Goal: Answer question/provide support: Share knowledge or assist other users

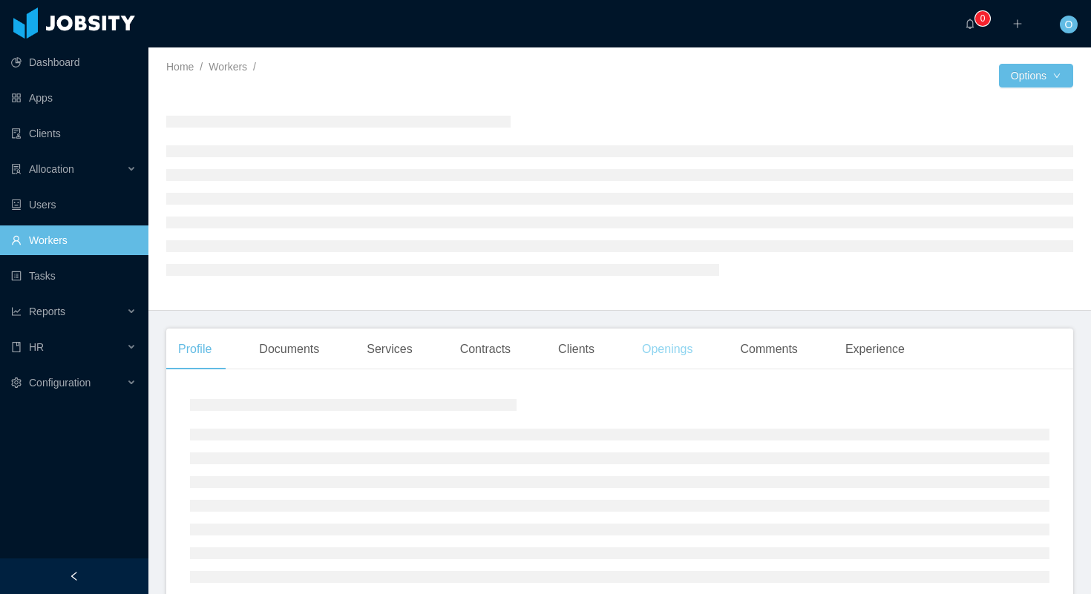
click at [674, 346] on div "Openings" at bounding box center [667, 350] width 75 height 42
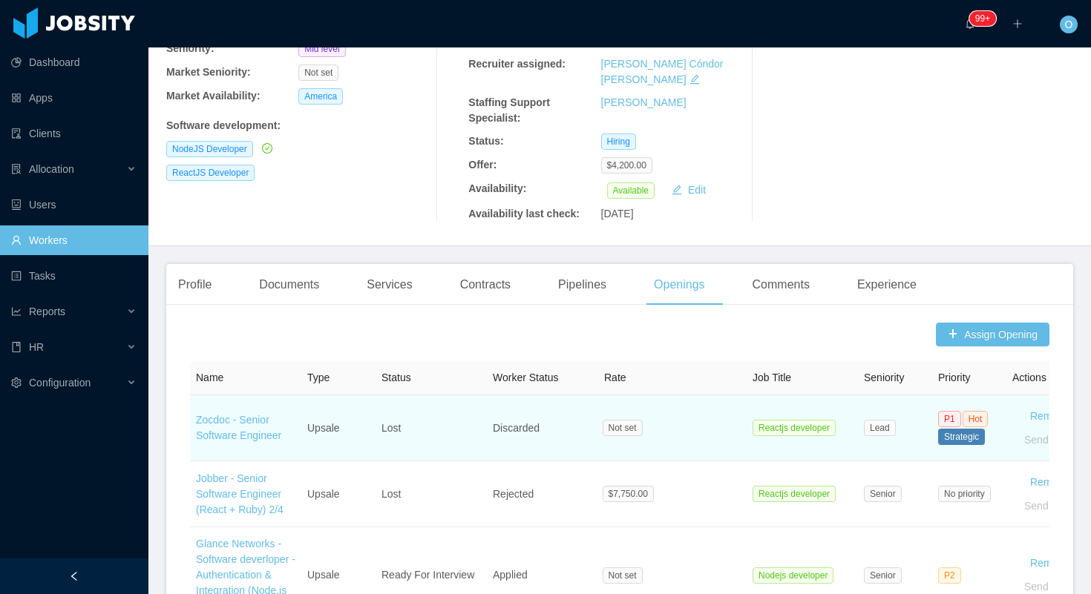
scroll to position [628, 0]
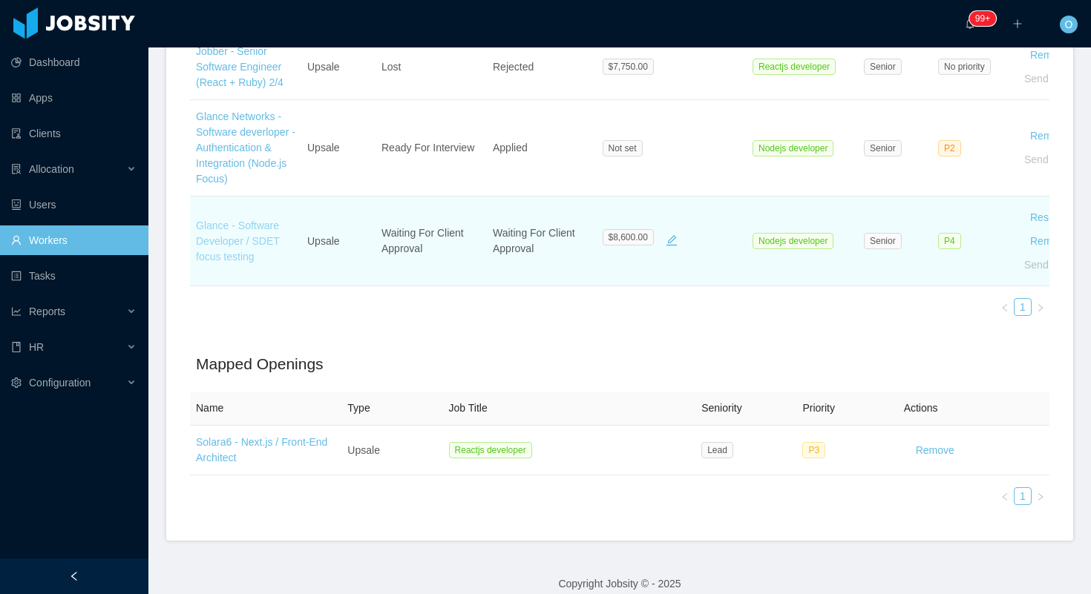
click at [254, 244] on link "Glance - Software Developer / SDET focus testing" at bounding box center [238, 241] width 84 height 43
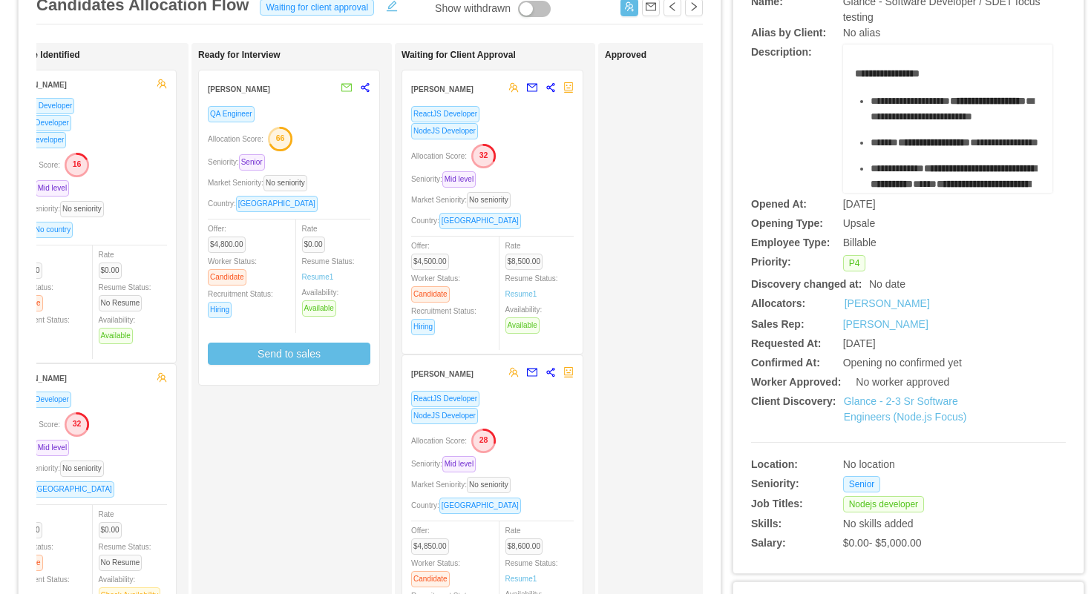
scroll to position [117, 0]
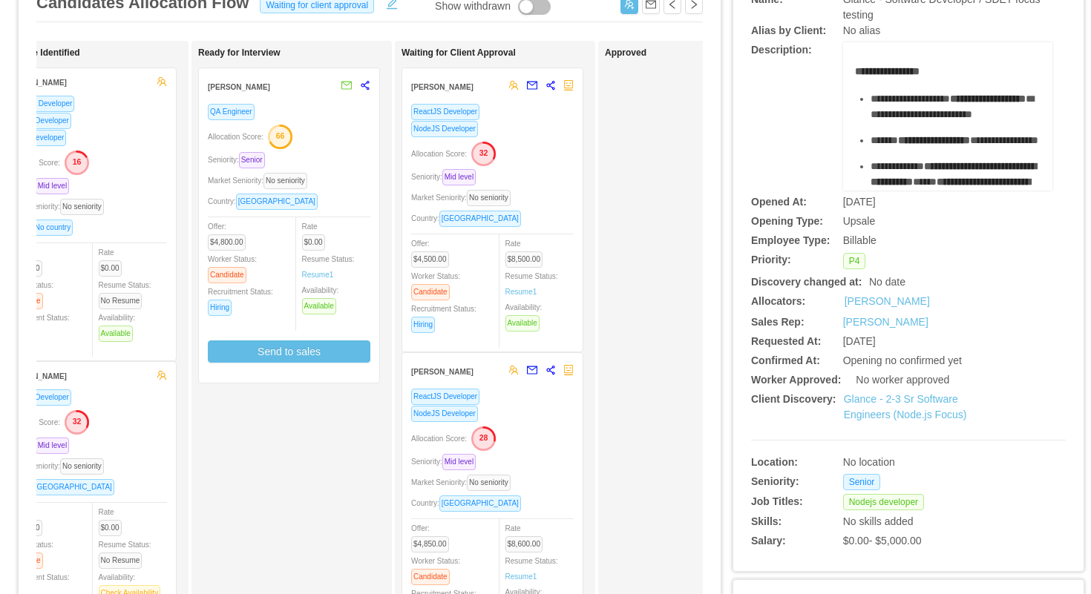
click at [539, 436] on div "Allocation Score: 28" at bounding box center [492, 438] width 162 height 24
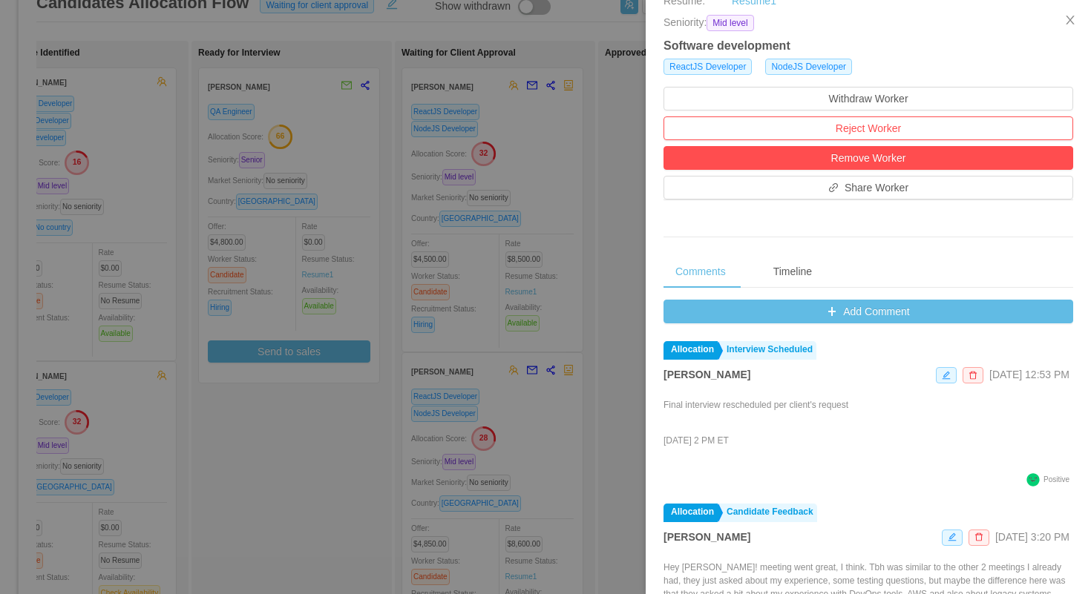
scroll to position [559, 0]
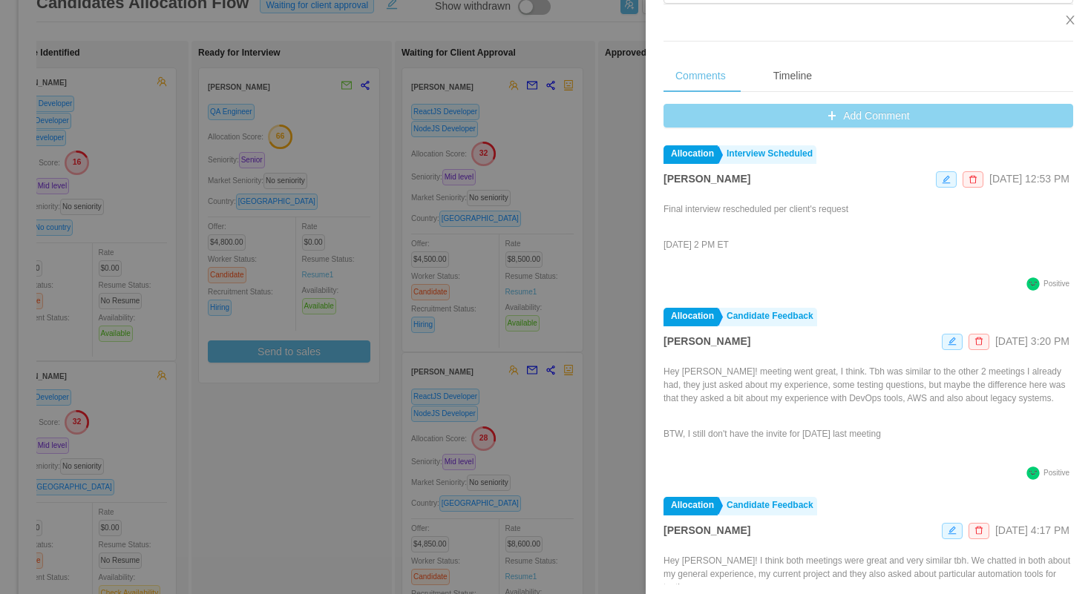
click at [684, 122] on button "Add Comment" at bounding box center [868, 116] width 410 height 24
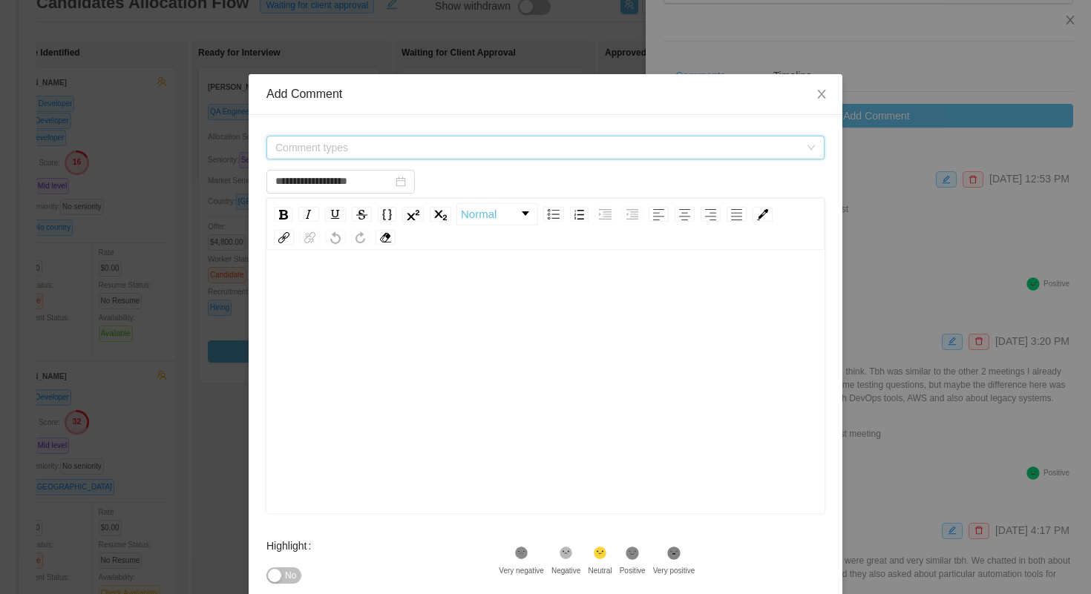
click at [463, 141] on span "Comment types" at bounding box center [537, 147] width 524 height 15
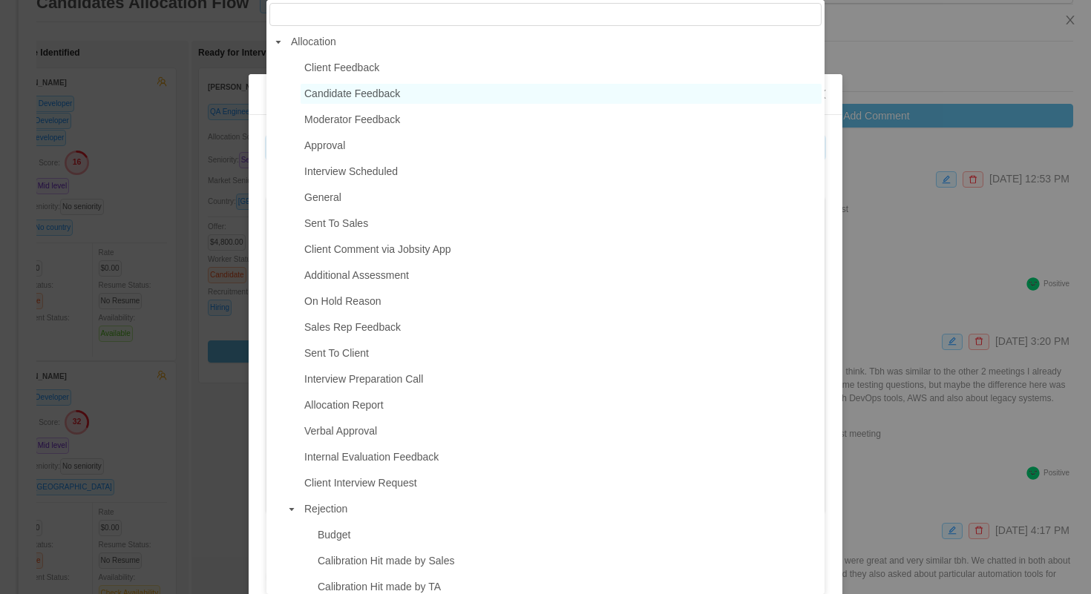
click at [355, 95] on span "Candidate Feedback" at bounding box center [352, 94] width 96 height 12
type input "**********"
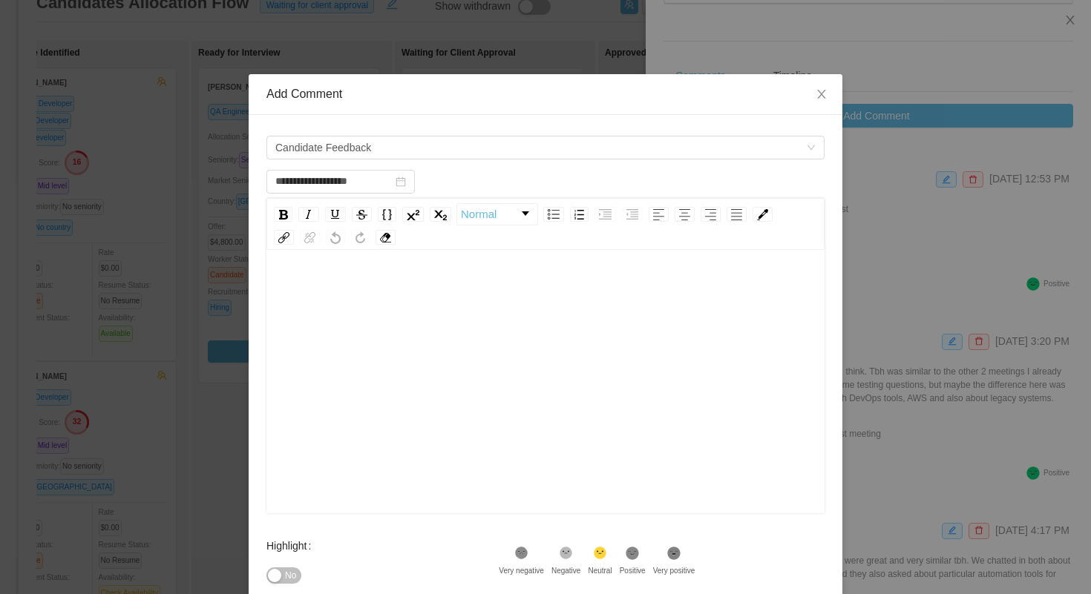
click at [411, 356] on div "rdw-editor" at bounding box center [545, 405] width 535 height 260
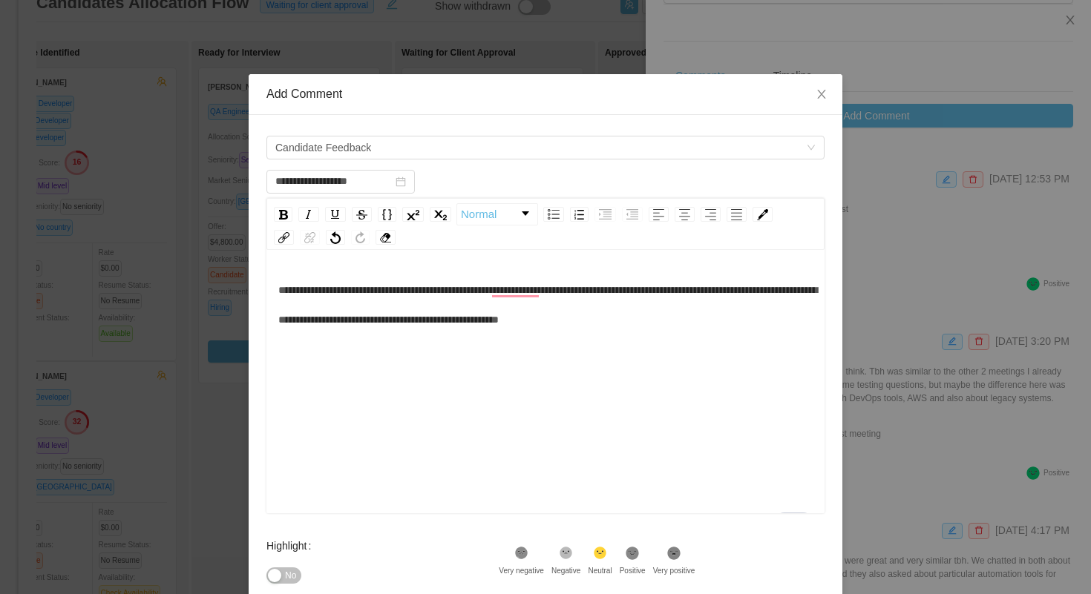
click at [731, 323] on div "**********" at bounding box center [545, 304] width 535 height 59
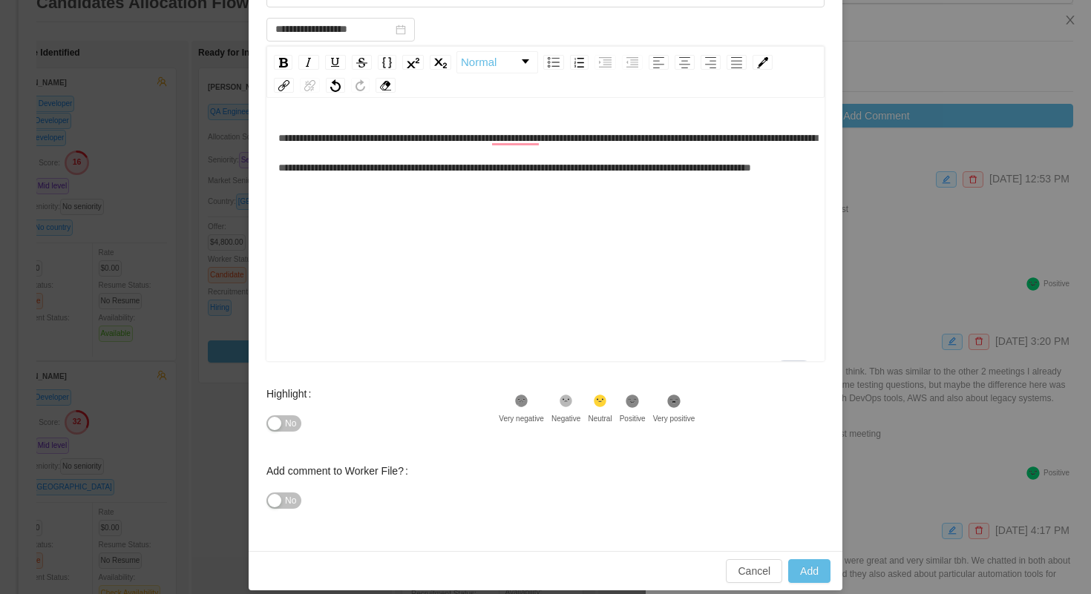
scroll to position [166, 0]
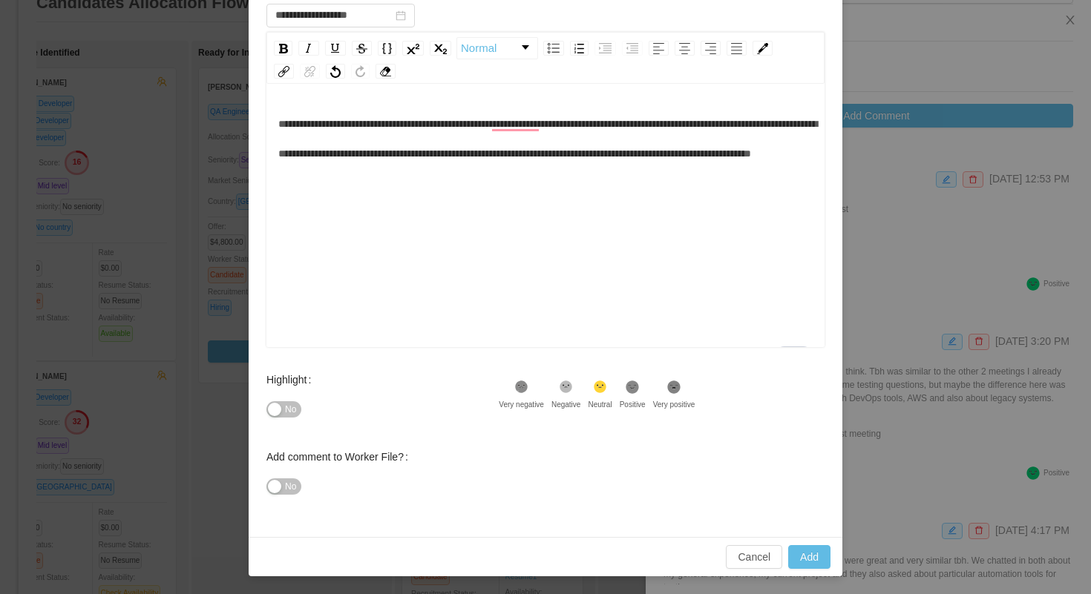
click at [641, 378] on div "Highlight No .st0{fill:#8a8a8a}.st2{fill:#262626} Very negative .st1{fill:#2626…" at bounding box center [545, 403] width 558 height 77
click at [639, 390] on icon at bounding box center [632, 387] width 13 height 13
click at [809, 556] on button "Add" at bounding box center [809, 557] width 42 height 24
type input "**********"
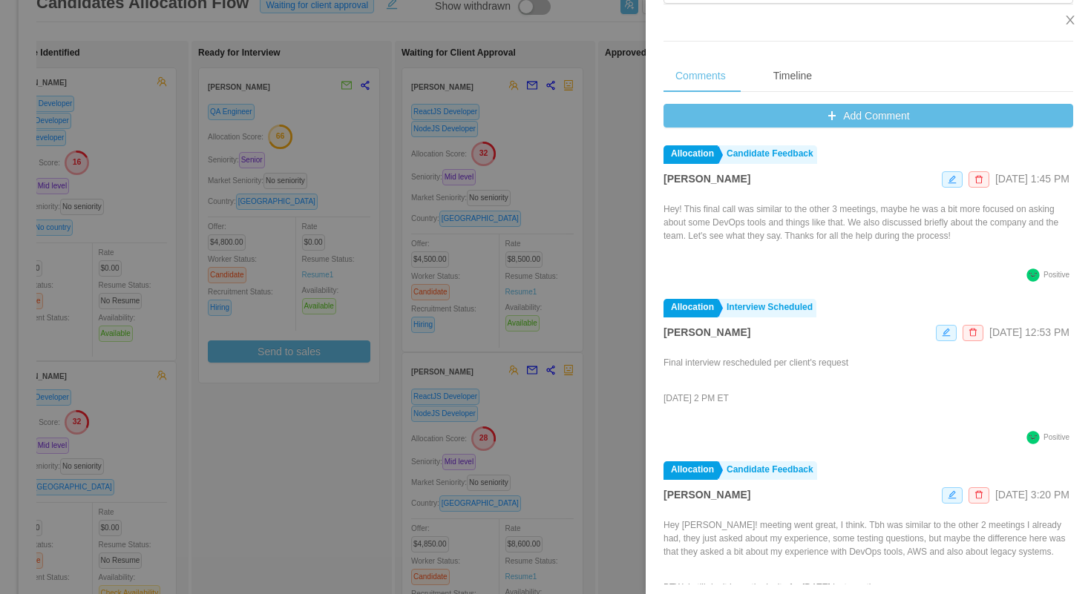
click at [577, 36] on div at bounding box center [545, 297] width 1091 height 594
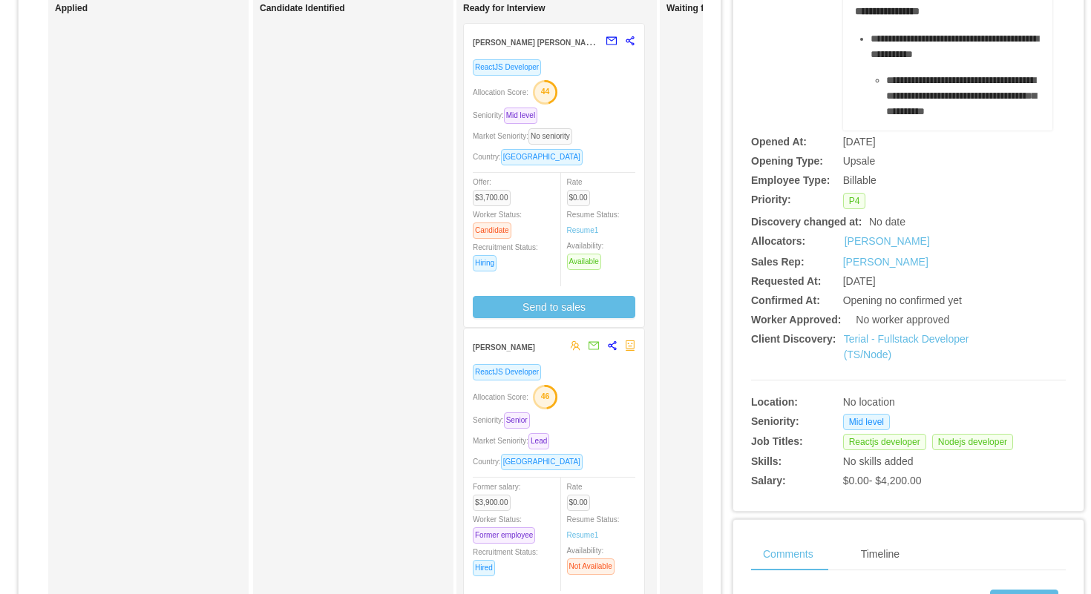
scroll to position [164, 0]
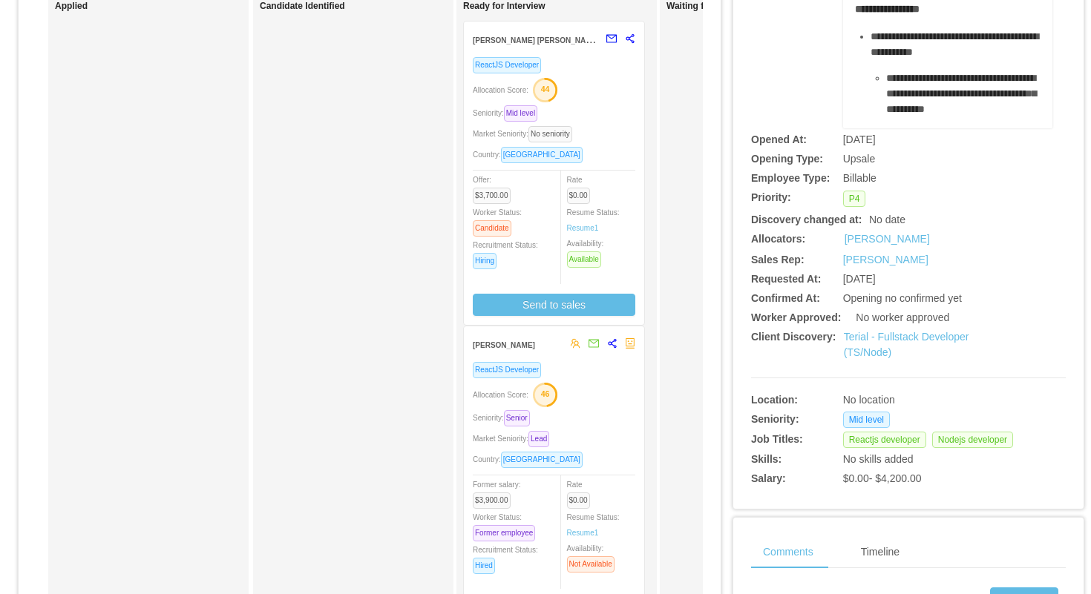
click at [599, 123] on div "ReactJS Developer Allocation Score: 44 Seniority: Mid level Market Seniority: N…" at bounding box center [554, 186] width 162 height 260
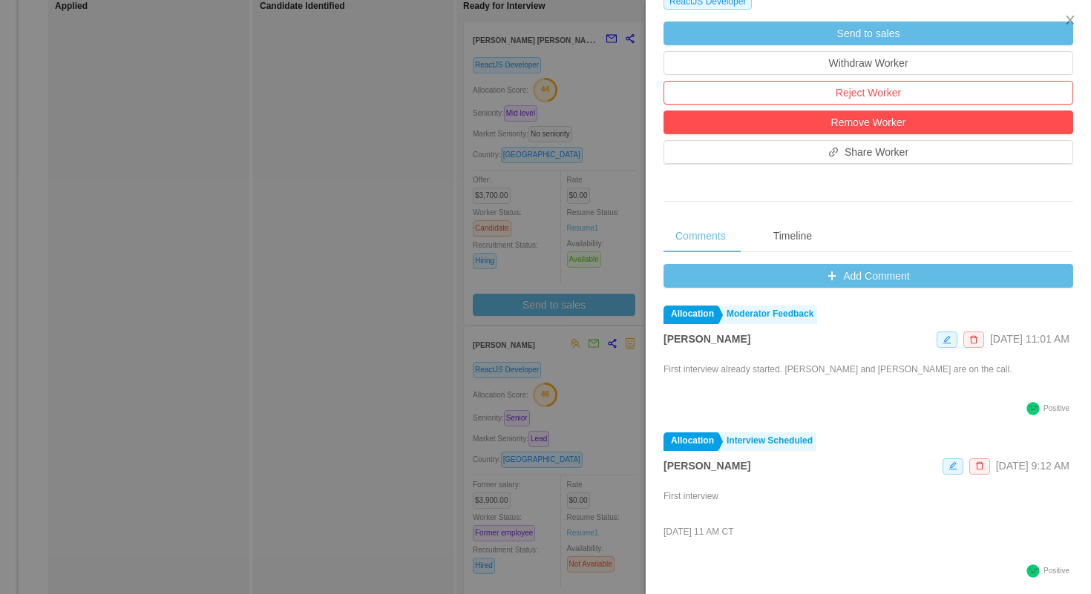
scroll to position [561, 0]
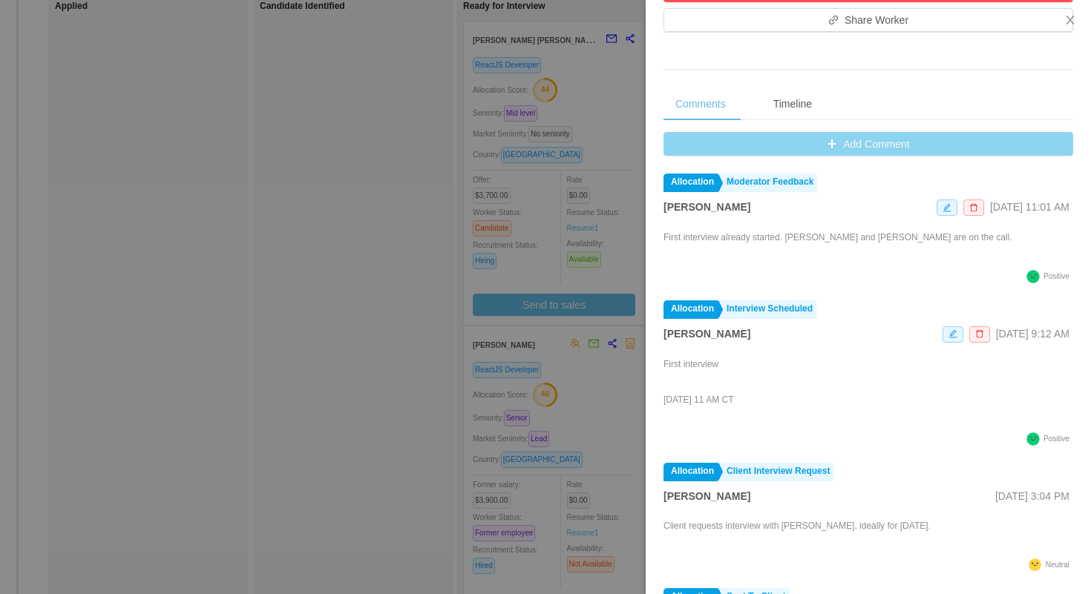
click at [702, 138] on button "Add Comment" at bounding box center [868, 144] width 410 height 24
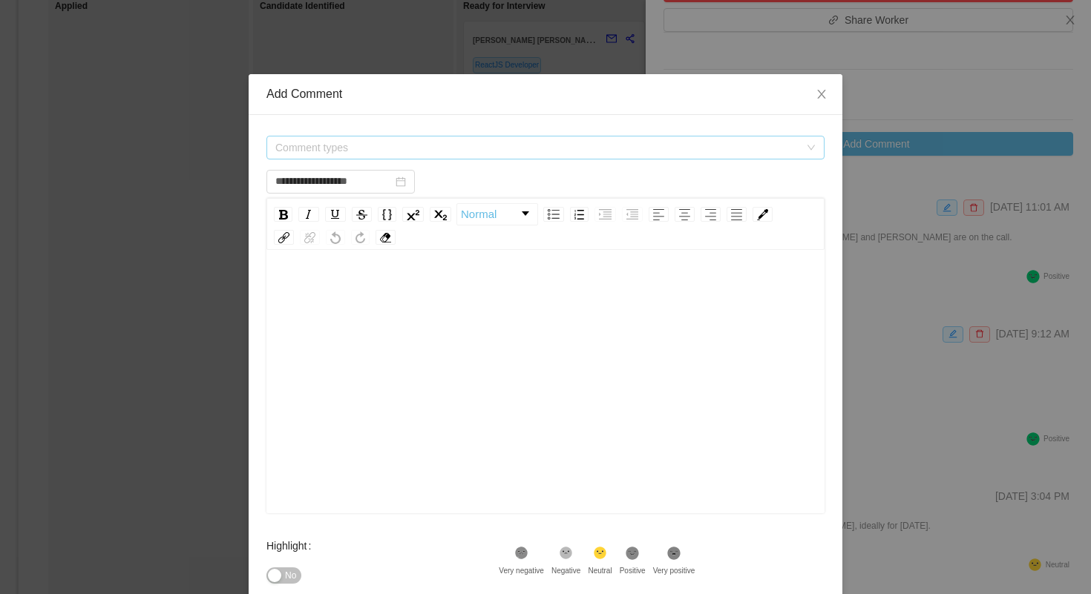
click at [447, 142] on span "Comment types" at bounding box center [537, 147] width 524 height 15
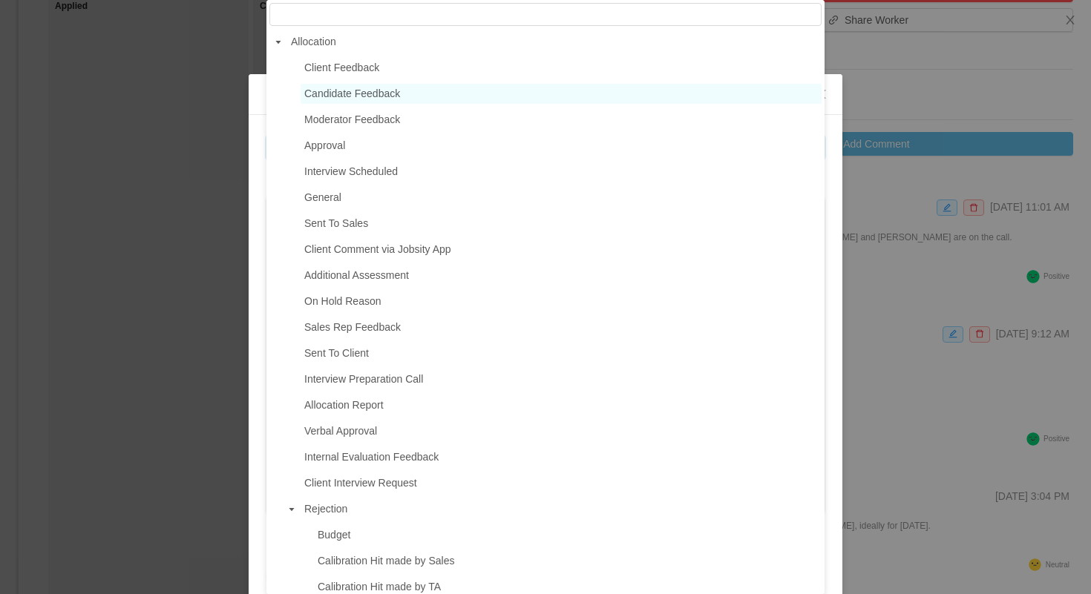
click at [364, 99] on span "Candidate Feedback" at bounding box center [352, 94] width 96 height 12
type input "**********"
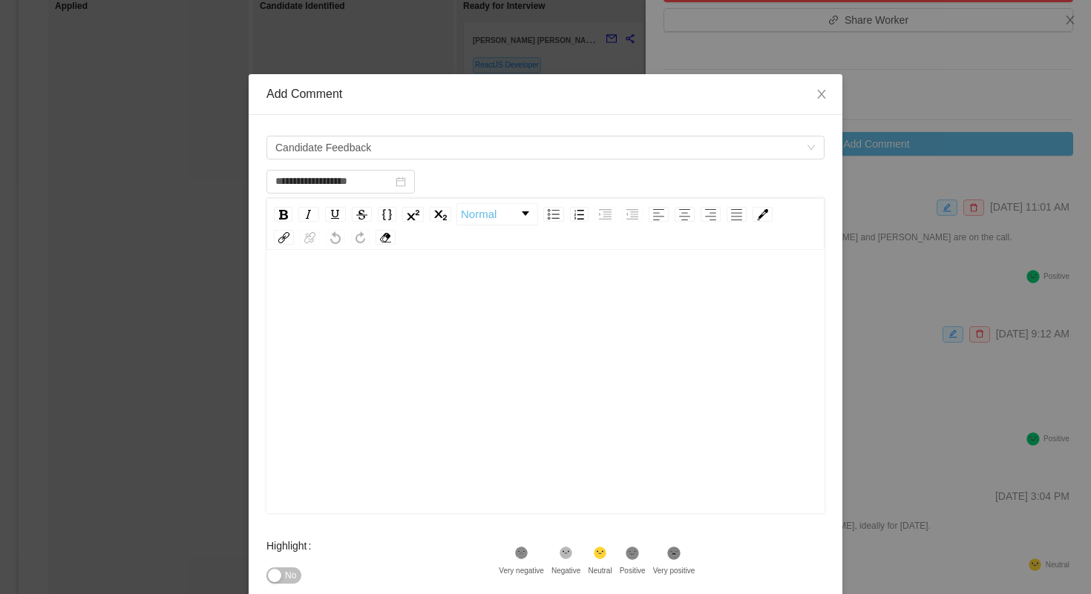
click at [394, 300] on div "rdw-editor" at bounding box center [545, 290] width 535 height 30
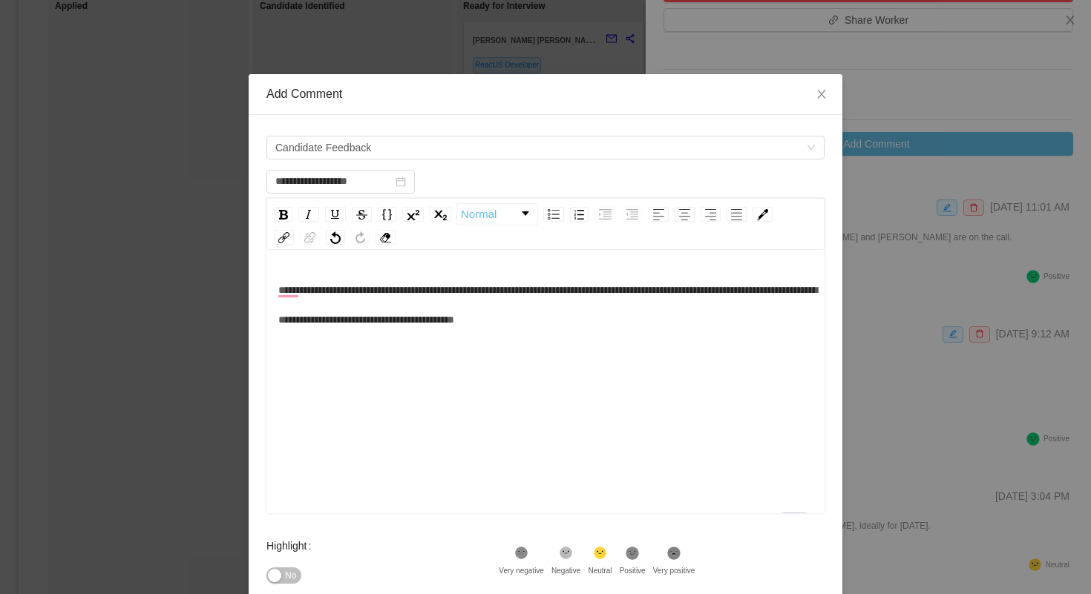
scroll to position [166, 0]
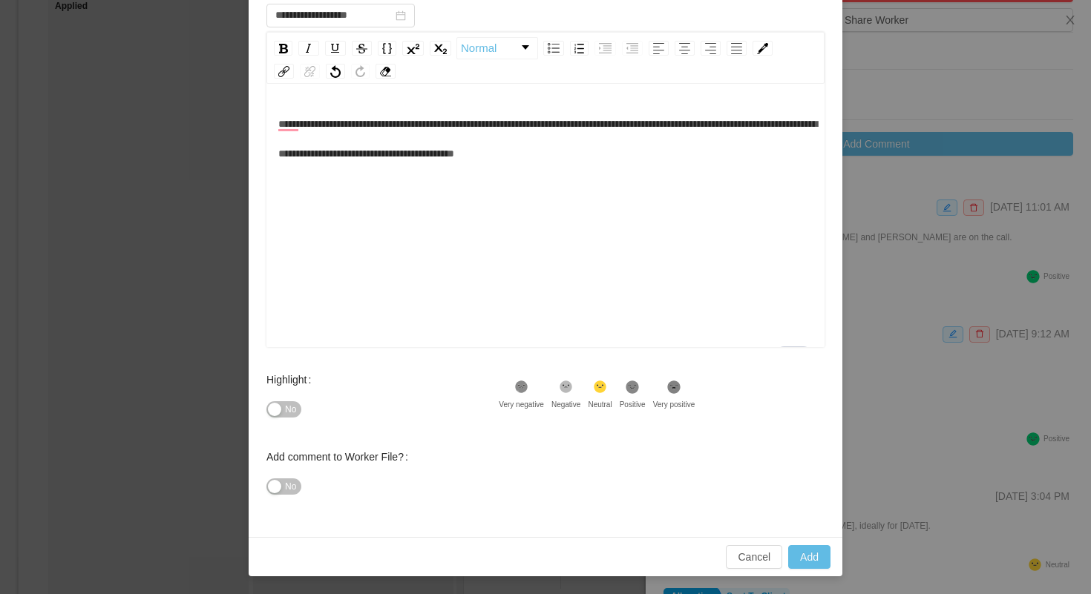
click at [637, 386] on icon at bounding box center [632, 387] width 13 height 13
click at [802, 563] on button "Add" at bounding box center [809, 557] width 42 height 24
type input "**********"
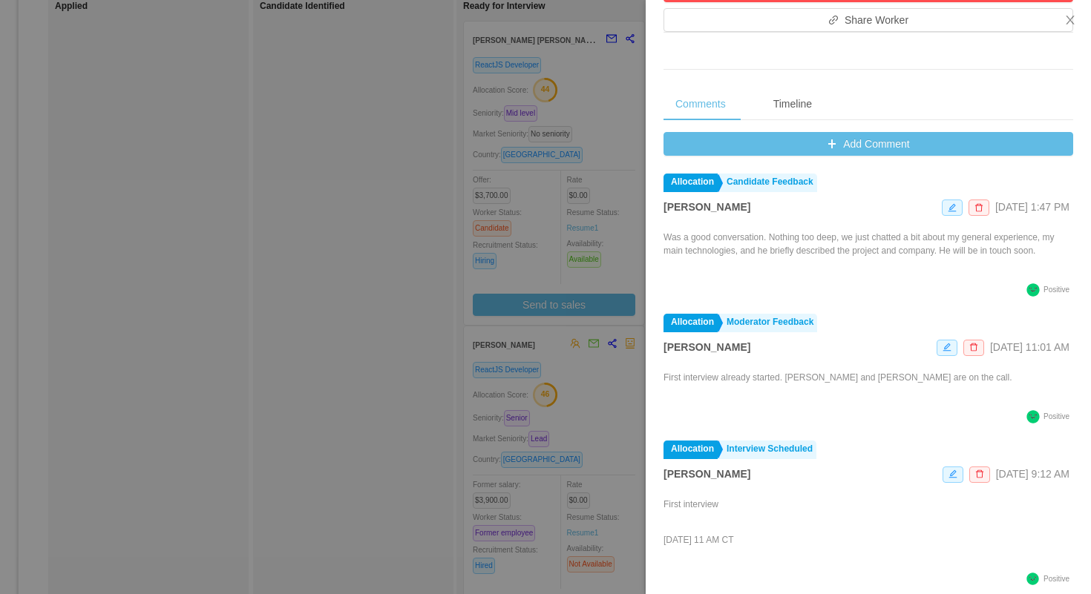
click at [371, 157] on div at bounding box center [545, 297] width 1091 height 594
